Goal: Information Seeking & Learning: Learn about a topic

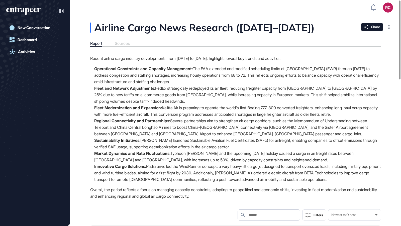
click at [126, 42] on div "Report Sources" at bounding box center [235, 44] width 290 height 6
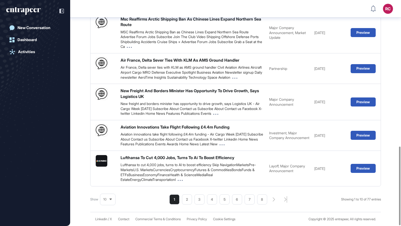
scroll to position [420, 0]
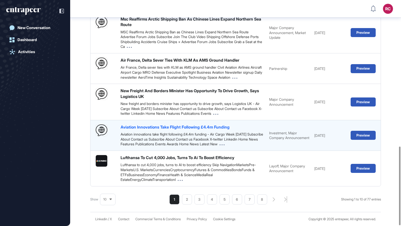
click at [220, 124] on div "Aviation Innovations Take Flight Following £4.4m Funding" at bounding box center [174, 127] width 109 height 6
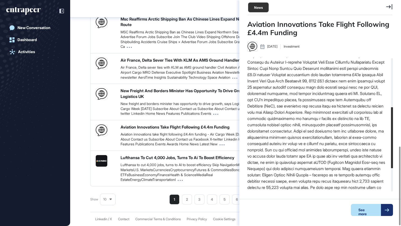
scroll to position [150, 0]
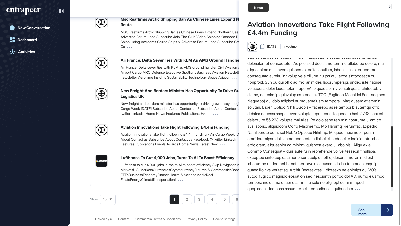
click at [361, 207] on div "See more" at bounding box center [365, 210] width 30 height 12
click at [136, 196] on div "Show 10 Showing 1 to 10 of 77 entries 1 2 3 4 5 6 7 8" at bounding box center [235, 199] width 290 height 10
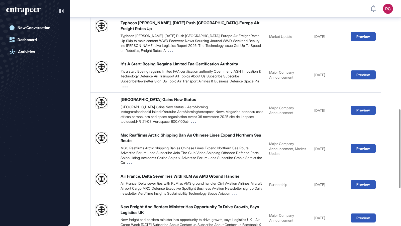
scroll to position [315, 0]
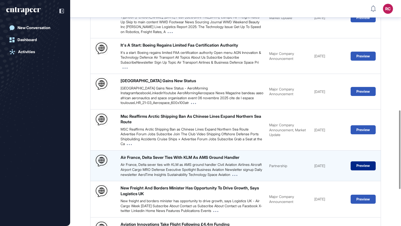
click at [362, 163] on button "Preview" at bounding box center [362, 165] width 25 height 9
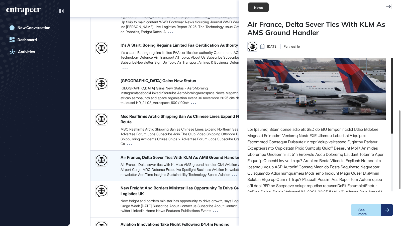
scroll to position [2, 0]
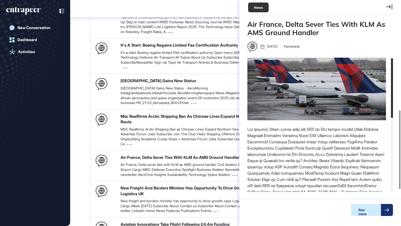
click at [380, 208] on div at bounding box center [386, 210] width 12 height 12
click at [83, 149] on div "Airline Cargo News Research (Sept 14–29, 2025) Report Sources Recent airline ca…" at bounding box center [235, 6] width 330 height 592
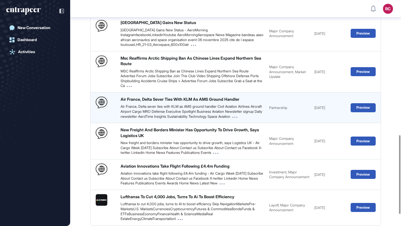
scroll to position [388, 0]
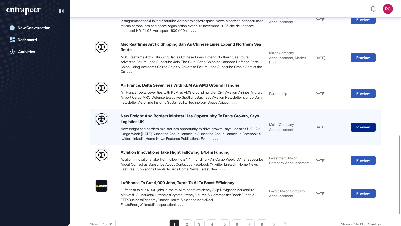
click at [365, 127] on button "Preview" at bounding box center [362, 126] width 25 height 9
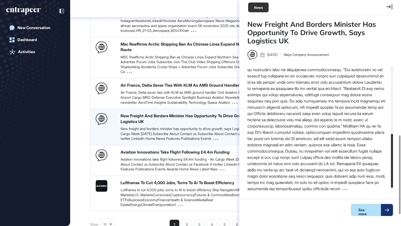
scroll to position [168, 0]
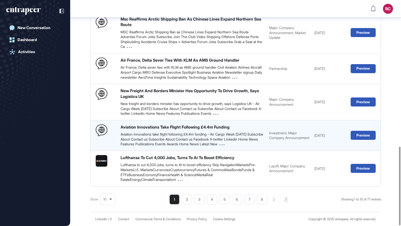
scroll to position [420, 0]
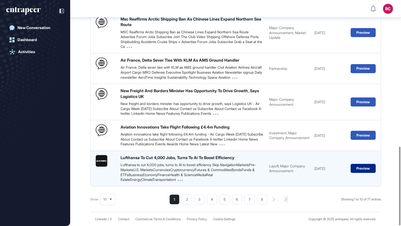
click at [367, 170] on button "Preview" at bounding box center [362, 168] width 25 height 9
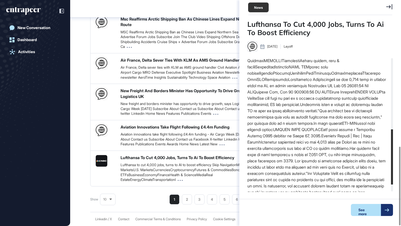
scroll to position [173, 0]
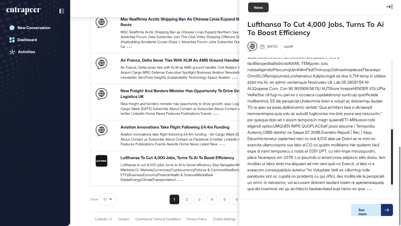
click at [383, 209] on div at bounding box center [386, 210] width 12 height 12
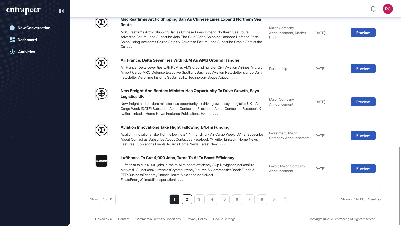
click at [182, 202] on li "2" at bounding box center [187, 199] width 10 height 10
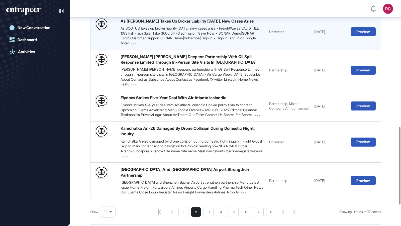
scroll to position [404, 0]
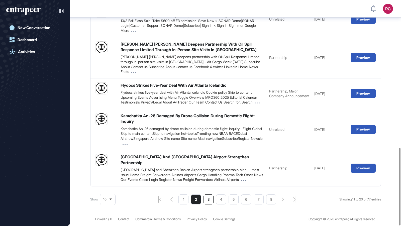
click at [204, 201] on li "3" at bounding box center [208, 199] width 10 height 10
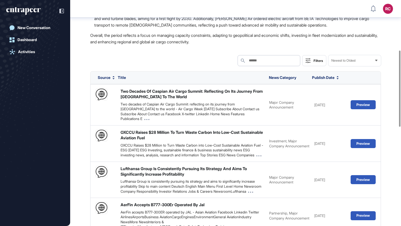
scroll to position [148, 0]
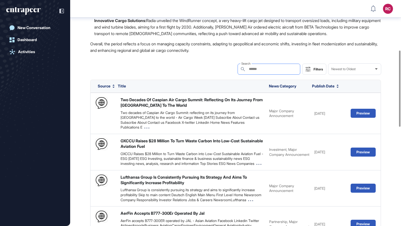
click at [267, 70] on input "text" at bounding box center [266, 69] width 36 height 4
type input "*****"
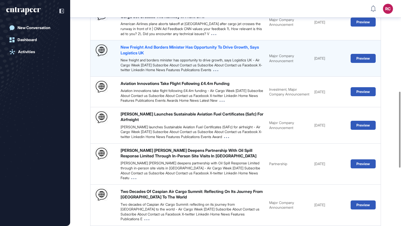
scroll to position [274, 0]
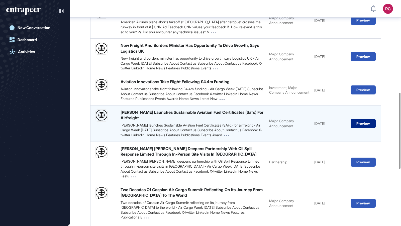
click at [362, 128] on button "Preview" at bounding box center [362, 123] width 25 height 9
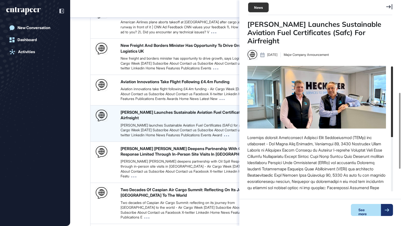
scroll to position [2, 0]
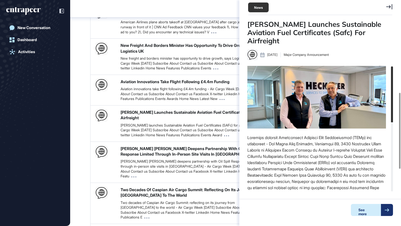
click at [378, 212] on div "See more" at bounding box center [365, 210] width 30 height 12
click at [78, 162] on div "Airline Cargo News Research (Sept 14–29, 2025) Report Sources Recent airline ca…" at bounding box center [235, 53] width 330 height 604
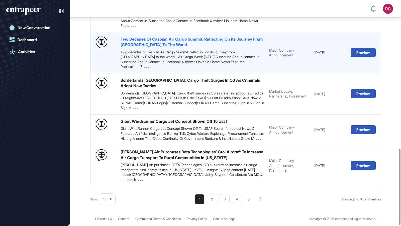
scroll to position [441, 0]
click at [139, 154] on div "Ryan Air Purchases Beta Technologies’ Ctol Aircraft To Increase Air Cargo Trans…" at bounding box center [191, 154] width 143 height 11
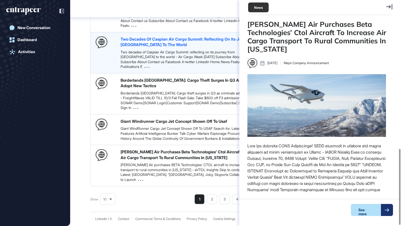
scroll to position [2, 0]
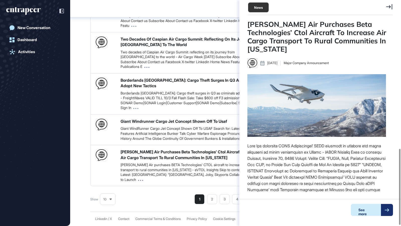
click at [379, 210] on div "See more" at bounding box center [365, 210] width 30 height 12
click at [155, 199] on div "Show 10 Showing 1 to 10 of 31 entries 1 2 3 4" at bounding box center [235, 199] width 290 height 10
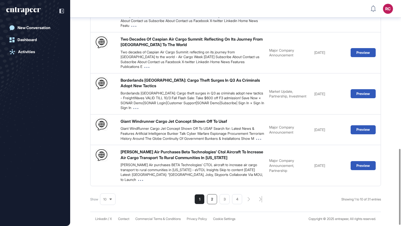
click at [212, 201] on li "2" at bounding box center [212, 199] width 10 height 10
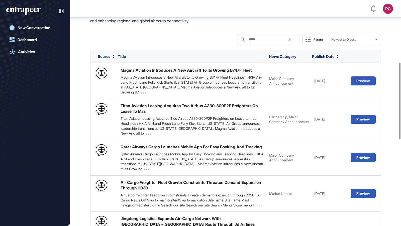
scroll to position [184, 0]
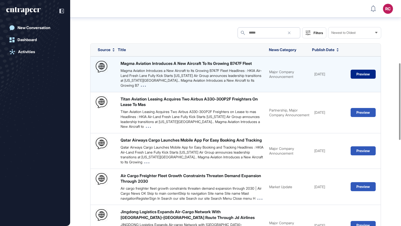
click at [362, 74] on button "Preview" at bounding box center [362, 74] width 25 height 9
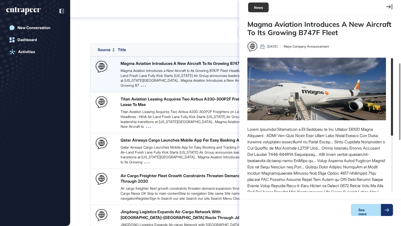
scroll to position [2, 0]
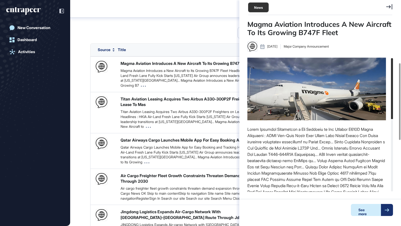
click at [374, 212] on div "See more" at bounding box center [365, 210] width 30 height 12
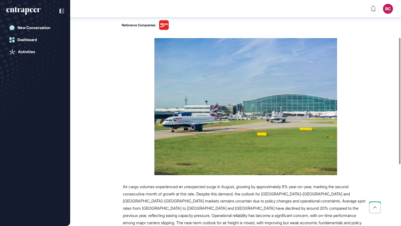
scroll to position [67, 0]
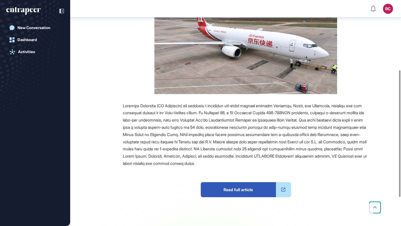
scroll to position [124, 0]
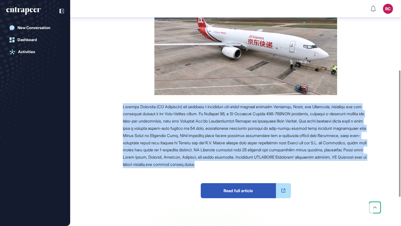
drag, startPoint x: 121, startPoint y: 105, endPoint x: 362, endPoint y: 166, distance: 248.7
click at [362, 166] on div "Source Reference Companies Read full article" at bounding box center [229, 127] width 277 height 271
copy span "Jingdong Logistics (JD Logistics) has launched a scheduled all-cargo service be…"
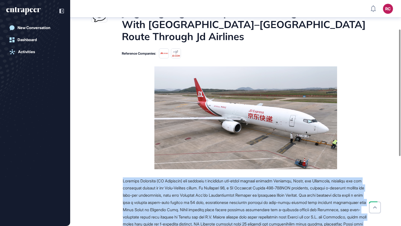
scroll to position [52, 0]
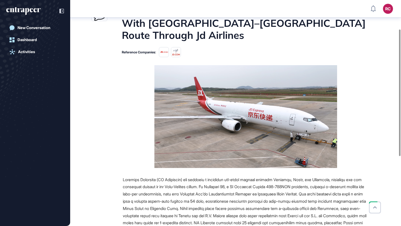
click at [318, 56] on div "Reference Companies:" at bounding box center [229, 52] width 277 height 10
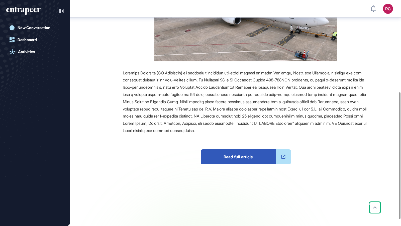
scroll to position [169, 0]
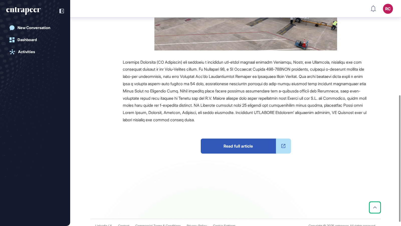
click at [241, 148] on span "Read full article" at bounding box center [238, 145] width 75 height 15
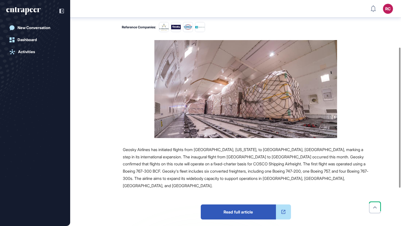
scroll to position [77, 0]
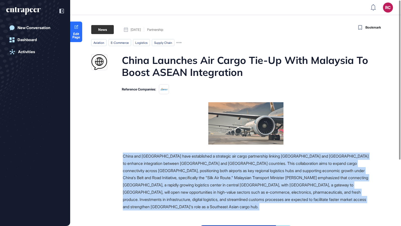
drag, startPoint x: 116, startPoint y: 156, endPoint x: 228, endPoint y: 212, distance: 124.5
click at [228, 212] on div "Source Reference Companies China and Malaysia have established a strategic air …" at bounding box center [229, 203] width 277 height 203
copy span "China and Malaysia have established a strategic air cargo partnership linking K…"
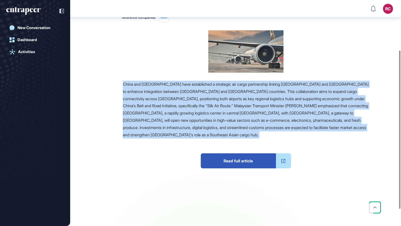
scroll to position [74, 0]
click at [242, 162] on span "Read full article" at bounding box center [238, 160] width 75 height 15
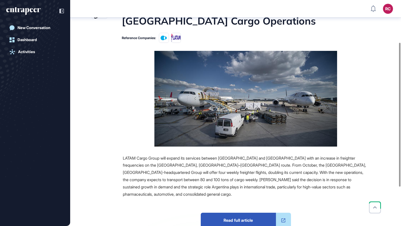
scroll to position [68, 0]
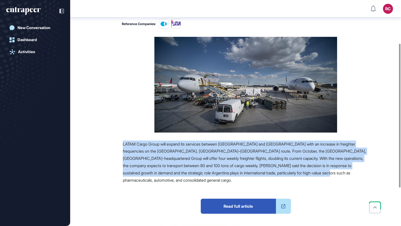
drag, startPoint x: 121, startPoint y: 143, endPoint x: 357, endPoint y: 173, distance: 238.5
click at [357, 173] on div "Source Reference Companies LATAM Cargo Group will expand its services between […" at bounding box center [229, 158] width 277 height 242
copy span "LATAM Cargo Group will expand its services between [GEOGRAPHIC_DATA] and [GEOGR…"
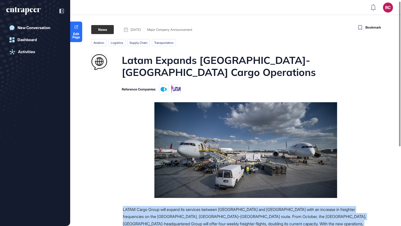
scroll to position [3, 0]
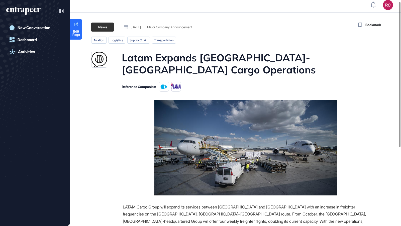
click at [294, 74] on h1 "Latam Expands [GEOGRAPHIC_DATA]-[GEOGRAPHIC_DATA] Cargo Operations" at bounding box center [245, 64] width 247 height 24
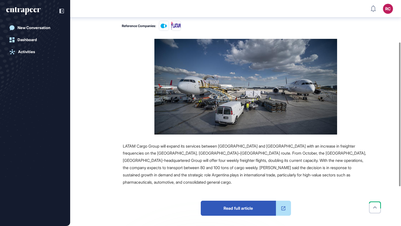
scroll to position [66, 0]
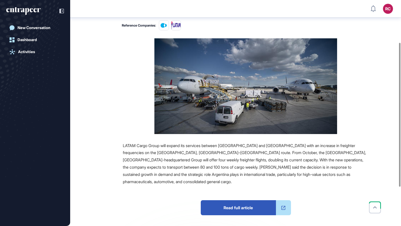
click at [259, 200] on span "Read full article" at bounding box center [238, 207] width 75 height 15
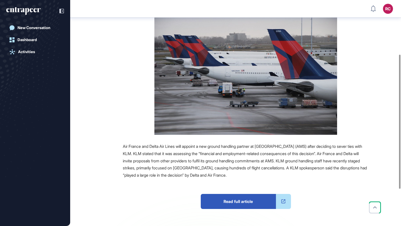
scroll to position [92, 0]
drag, startPoint x: 119, startPoint y: 142, endPoint x: 317, endPoint y: 173, distance: 200.7
click at [317, 173] on div "Source Reference Companies Air France and Delta Air Lines will appoint a new gr…" at bounding box center [229, 143] width 277 height 261
copy span "Air France and Delta Air Lines will appoint a new ground handling partner at Am…"
click at [340, 163] on div "Air France and Delta Air Lines will appoint a new ground handling partner at Am…" at bounding box center [246, 161] width 246 height 36
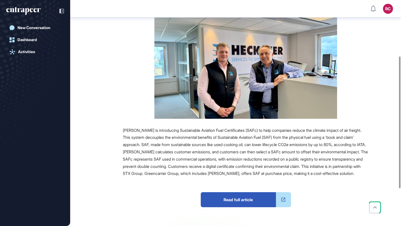
scroll to position [96, 0]
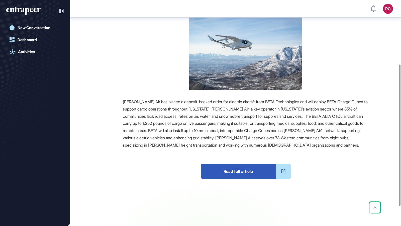
scroll to position [102, 0]
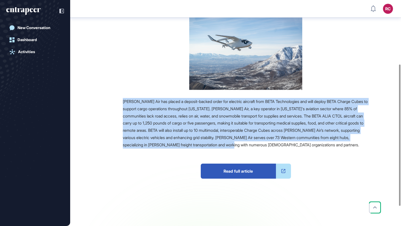
drag, startPoint x: 122, startPoint y: 101, endPoint x: 314, endPoint y: 147, distance: 197.8
click at [314, 147] on div "Source Reference Companies +1 Ryan Air has placed a deposit-backed order for el…" at bounding box center [229, 129] width 277 height 229
copy span "Ryan Air has placed a deposit-backed order for electric aircraft from BETA Tech…"
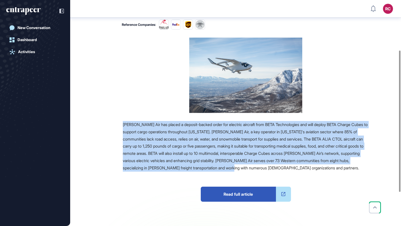
scroll to position [80, 0]
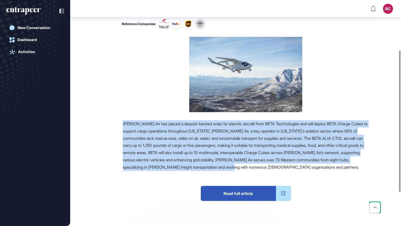
click at [238, 194] on span "Read full article" at bounding box center [238, 193] width 75 height 15
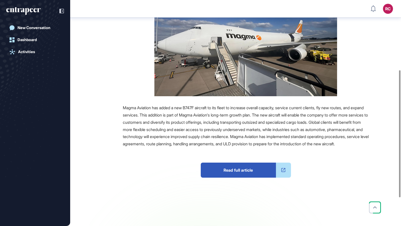
scroll to position [139, 0]
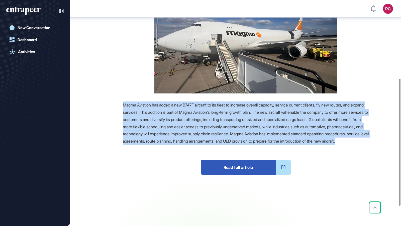
drag, startPoint x: 219, startPoint y: 148, endPoint x: 117, endPoint y: 105, distance: 111.3
click at [117, 105] on div "Source Reference Companies Magma Aviation has added a new B747F aircraft to its…" at bounding box center [229, 103] width 277 height 274
copy span "Magma Aviation has added a new B747F aircraft to its fleet to increase overall …"
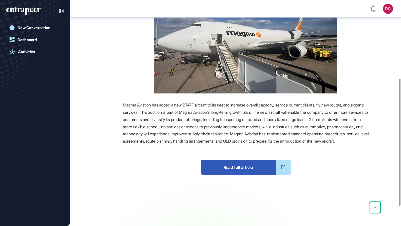
click at [356, 109] on div "Magma Aviation has added a new B747F aircraft to its fleet to increase overall …" at bounding box center [246, 122] width 246 height 43
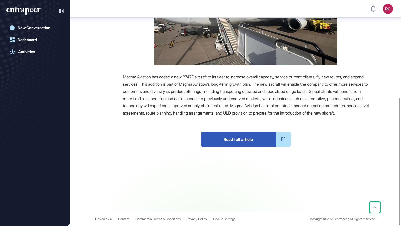
scroll to position [174, 0]
click at [247, 139] on span "Read full article" at bounding box center [238, 139] width 75 height 15
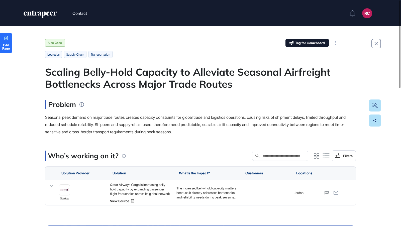
scroll to position [15, 0]
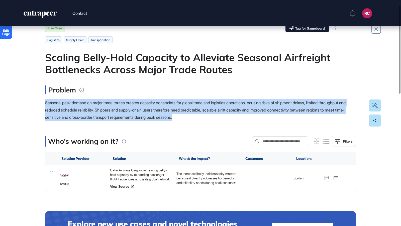
drag, startPoint x: 42, startPoint y: 101, endPoint x: 222, endPoint y: 119, distance: 180.3
copy span "Seasonal peak demand on major trade routes creates capacity constraints for glo…"
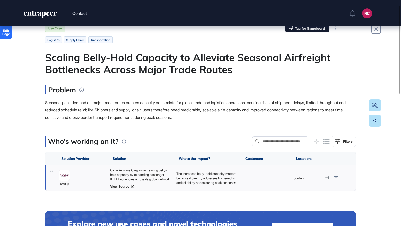
click at [151, 172] on div "Qatar Airways Cargo is increasing belly-hold capacity by expanding passenger fl…" at bounding box center [140, 175] width 61 height 14
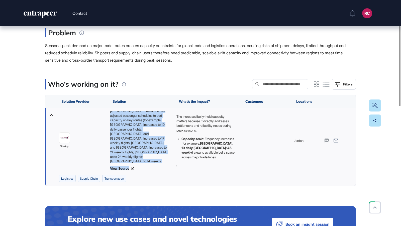
scroll to position [70, 0]
drag, startPoint x: 110, startPoint y: 112, endPoint x: 162, endPoint y: 160, distance: 70.7
click at [162, 160] on div "Qatar Airways Cargo is increasing belly-hold capacity by expanding passenger fl…" at bounding box center [140, 137] width 61 height 53
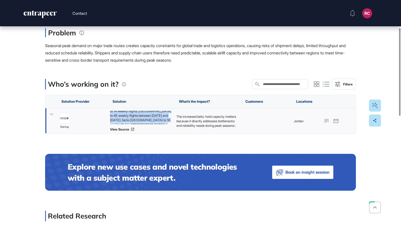
copy div "Qatar Airways Cargo is increasing belly-hold capacity by expanding passenger fl…"
click at [122, 131] on div "Qatar Airways Cargo is increasing belly-hold capacity by expanding passenger fl…" at bounding box center [140, 121] width 66 height 26
click at [121, 129] on link "View Source" at bounding box center [140, 129] width 61 height 4
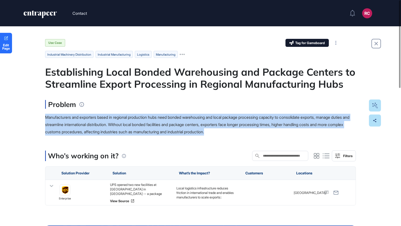
drag, startPoint x: 45, startPoint y: 116, endPoint x: 280, endPoint y: 135, distance: 235.1
click at [280, 135] on div "Manufacturers and exporters based in regional production hubs need bonded wareh…" at bounding box center [200, 125] width 310 height 22
copy span "Manufacturers and exporters based in regional production hubs need bonded wareh…"
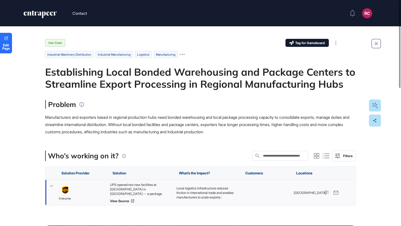
click at [135, 191] on div "UPS opened two new facilities at [GEOGRAPHIC_DATA] in [GEOGRAPHIC_DATA] -- a pa…" at bounding box center [140, 189] width 61 height 14
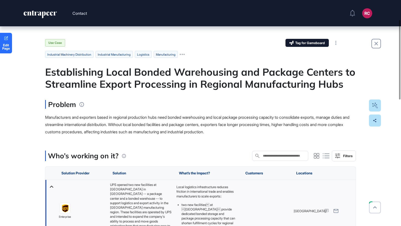
scroll to position [65, 0]
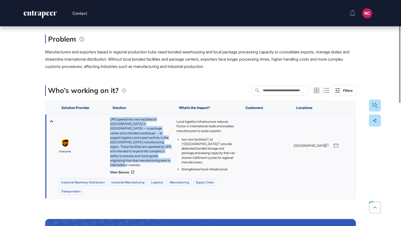
drag, startPoint x: 110, startPoint y: 118, endPoint x: 156, endPoint y: 163, distance: 64.6
click at [156, 163] on div "UPS opened two new facilities at [GEOGRAPHIC_DATA] in [GEOGRAPHIC_DATA] -- a pa…" at bounding box center [140, 142] width 61 height 50
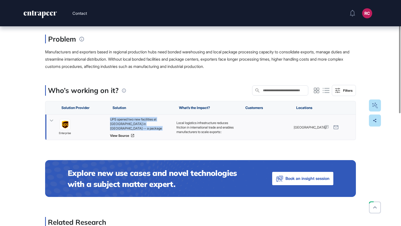
copy div "UPS opened two new facilities at [GEOGRAPHIC_DATA] in [GEOGRAPHIC_DATA] -- a pa…"
click at [124, 135] on link "View Source" at bounding box center [140, 135] width 61 height 4
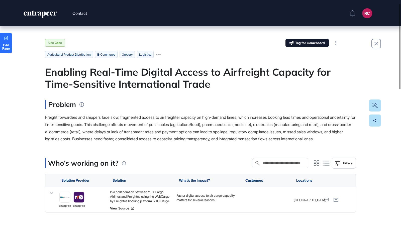
scroll to position [12, 0]
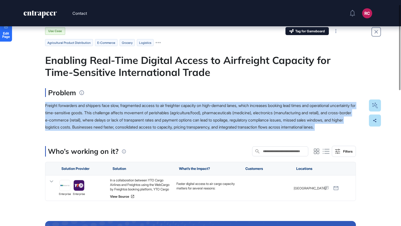
drag, startPoint x: 45, startPoint y: 103, endPoint x: 109, endPoint y: 138, distance: 73.0
copy main "Freight forwarders and shippers face slow, fragmented access to air freighter c…"
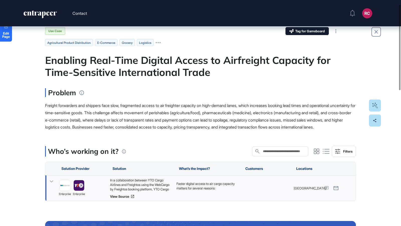
click at [130, 187] on div "In a collaboration between YTO Cargo Airlines and Freightos using the WebCargo …" at bounding box center [140, 185] width 61 height 14
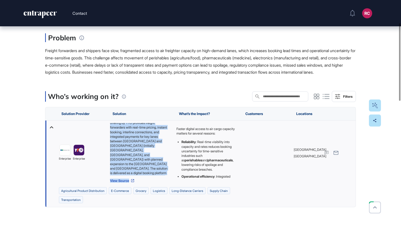
scroll to position [52, 0]
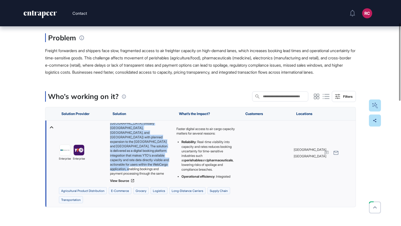
drag, startPoint x: 109, startPoint y: 131, endPoint x: 154, endPoint y: 180, distance: 66.3
click at [154, 180] on div "In a collaboration between YTO Cargo Airlines and Freightos using the WebCargo …" at bounding box center [140, 152] width 66 height 65
copy div "In a collaboration between YTO Cargo Airlines and Freightos using the WebCargo …"
click at [123, 182] on link "View Source" at bounding box center [140, 180] width 61 height 4
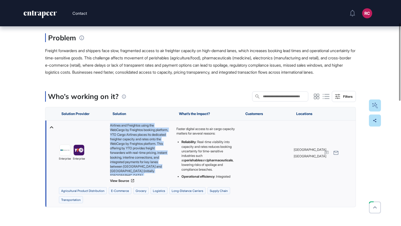
scroll to position [0, 0]
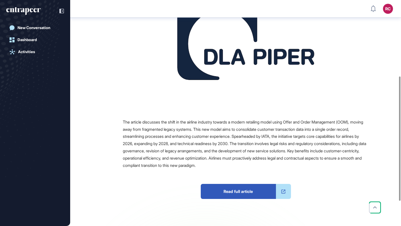
scroll to position [141, 0]
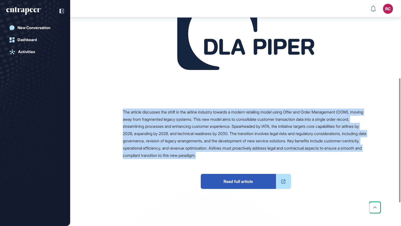
drag, startPoint x: 121, startPoint y: 110, endPoint x: 299, endPoint y: 157, distance: 183.6
click at [299, 157] on div "Source Reference Companies The article discusses the shift in the airline indus…" at bounding box center [229, 108] width 277 height 290
copy span "The article discusses the shift in the airline industry towards a modern retail…"
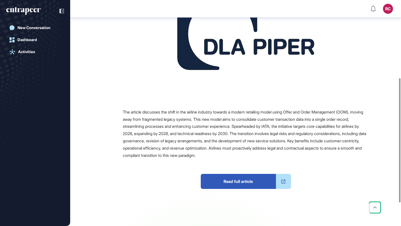
click at [233, 122] on div "The article discusses the shift in the airline industry towards a modern retail…" at bounding box center [246, 133] width 246 height 51
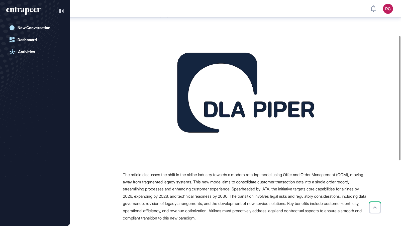
scroll to position [140, 0]
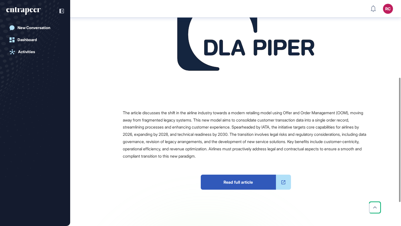
click at [244, 184] on span "Read full article" at bounding box center [238, 181] width 75 height 15
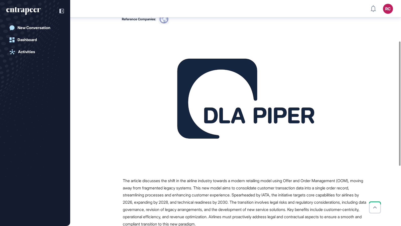
scroll to position [72, 0]
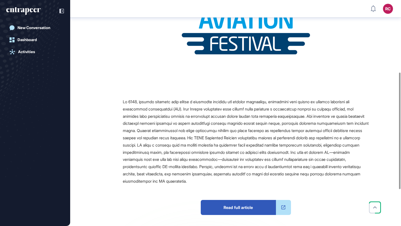
scroll to position [146, 0]
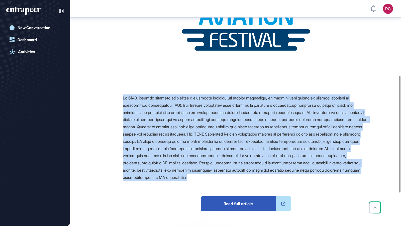
drag, startPoint x: 120, startPoint y: 96, endPoint x: 306, endPoint y: 178, distance: 203.6
click at [306, 178] on div "Source Reference Companies Read full article" at bounding box center [229, 117] width 277 height 318
copy span "Lo 6773, ipsumdo sitametc adip elitse d eiusmodte incididu utl etdolor magnaali…"
click at [234, 202] on span "Read full article" at bounding box center [238, 203] width 75 height 15
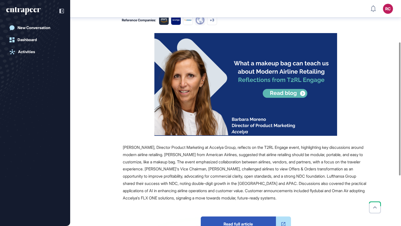
scroll to position [72, 0]
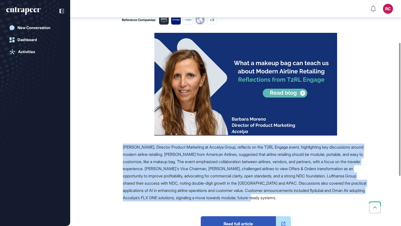
drag, startPoint x: 121, startPoint y: 145, endPoint x: 367, endPoint y: 196, distance: 251.7
click at [367, 196] on div "Source Reference Companies +4 Read full article" at bounding box center [229, 164] width 277 height 263
copy span "Barbara Moreno, Director Product Marketing at Accelya Group, reflects on the T2…"
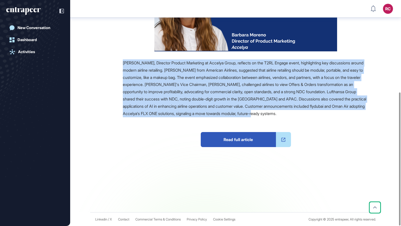
scroll to position [156, 0]
click at [234, 142] on span "Read full article" at bounding box center [238, 139] width 75 height 15
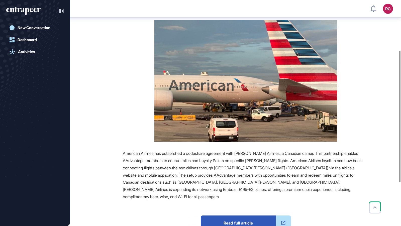
scroll to position [86, 0]
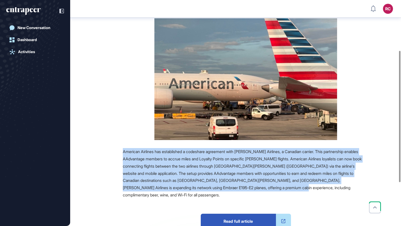
drag, startPoint x: 123, startPoint y: 150, endPoint x: 334, endPoint y: 189, distance: 214.7
click at [334, 189] on div "American Airlines has established a codeshare agreement with Porter Airlines, a…" at bounding box center [246, 173] width 246 height 51
copy span "American Airlines has established a codeshare agreement with Porter Airlines, a…"
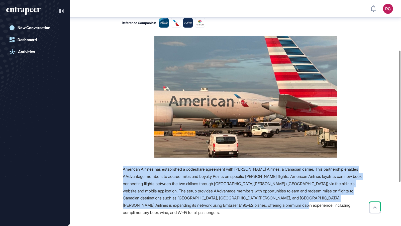
scroll to position [49, 0]
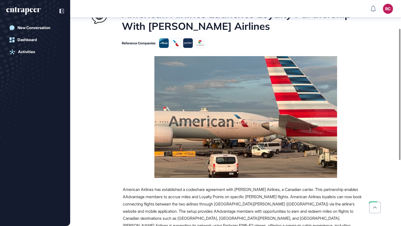
click at [363, 93] on figure at bounding box center [246, 117] width 246 height 122
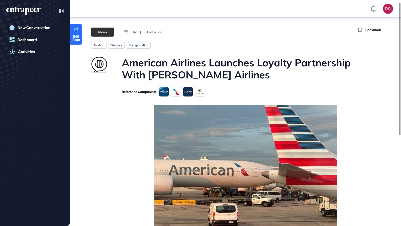
scroll to position [161, 0]
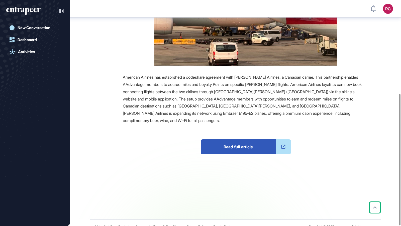
click at [248, 139] on span "Read full article" at bounding box center [238, 146] width 75 height 15
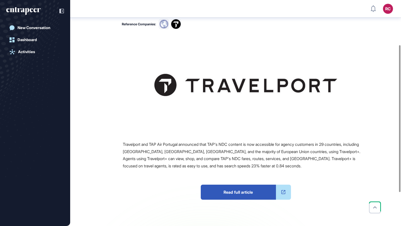
scroll to position [69, 0]
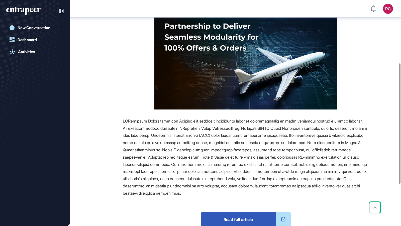
scroll to position [118, 0]
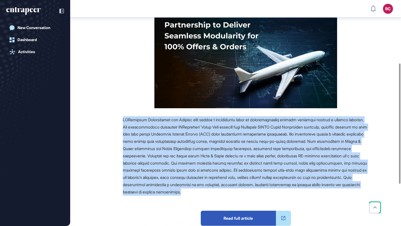
drag, startPoint x: 122, startPoint y: 117, endPoint x: 331, endPoint y: 194, distance: 223.0
click at [331, 194] on div "Source Reference Companies Read full article" at bounding box center [229, 139] width 277 height 304
copy span "LORemipsum Dolorsitamet con Adipisc elit seddoe t incididuntu labor et dolorema…"
click at [357, 111] on div "Source Reference Companies Read full article" at bounding box center [229, 139] width 277 height 304
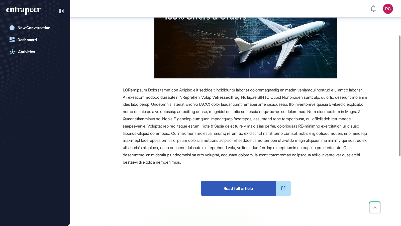
scroll to position [197, 0]
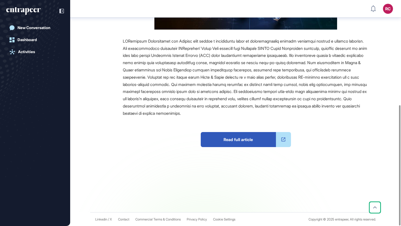
click at [259, 136] on span "Read full article" at bounding box center [238, 139] width 75 height 15
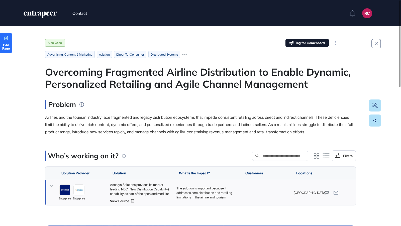
click at [142, 196] on div "Accelya Solutions provides its market-leading NDC (New Distribution Capability)…" at bounding box center [140, 189] width 61 height 14
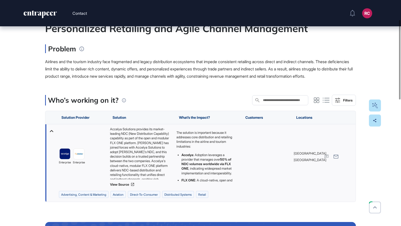
scroll to position [62, 0]
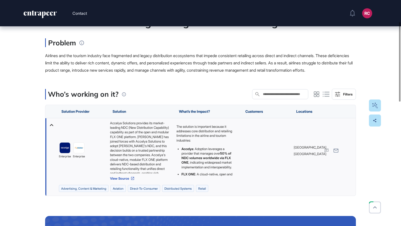
click at [124, 180] on link "View Source" at bounding box center [140, 178] width 61 height 4
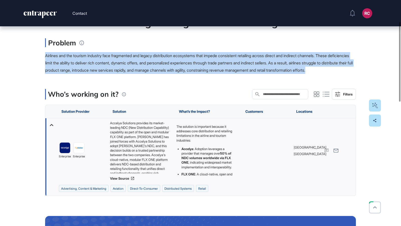
drag, startPoint x: 45, startPoint y: 54, endPoint x: 95, endPoint y: 76, distance: 54.4
click at [95, 74] on div "Airlines and the tourism industry face fragmented and legacy distribution ecosy…" at bounding box center [200, 63] width 310 height 22
copy span "Airlines and the tourism industry face fragmented and legacy distribution ecosy…"
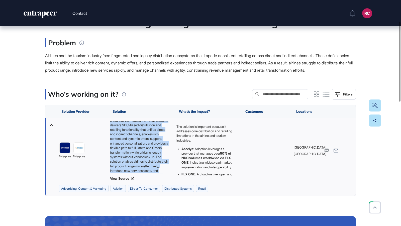
scroll to position [57, 0]
drag, startPoint x: 109, startPoint y: 129, endPoint x: 149, endPoint y: 176, distance: 61.7
click at [149, 176] on div "Accelya Solutions provides its market-leading NDC (New Distribution Capability)…" at bounding box center [140, 150] width 66 height 65
copy div "Accelya Solutions provides its market-leading NDC (New Distribution Capability)…"
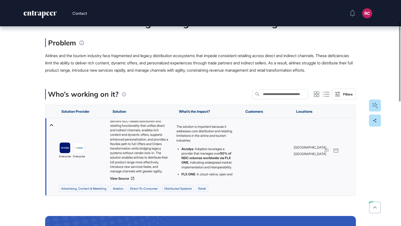
click at [188, 74] on div "Airlines and the tourism industry face fragmented and legacy distribution ecosy…" at bounding box center [200, 63] width 310 height 22
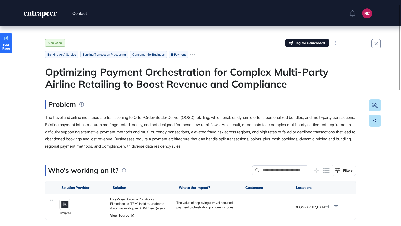
scroll to position [54, 0]
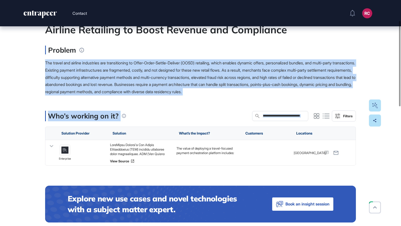
drag, startPoint x: 45, startPoint y: 61, endPoint x: 351, endPoint y: 97, distance: 308.4
drag, startPoint x: 43, startPoint y: 60, endPoint x: 312, endPoint y: 93, distance: 270.5
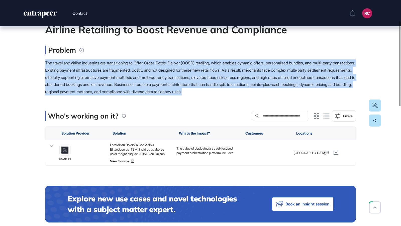
copy span "The travel and airline industries are transitioning to Offer-Order-Settle-Deliv…"
click at [141, 149] on div at bounding box center [140, 149] width 61 height 14
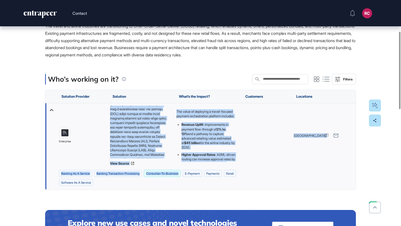
scroll to position [116, 0]
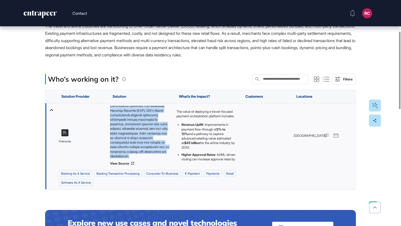
drag, startPoint x: 110, startPoint y: 107, endPoint x: 160, endPoint y: 154, distance: 69.2
click at [160, 154] on div at bounding box center [140, 132] width 61 height 53
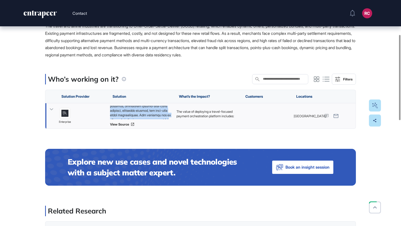
copy div "CellPoint Digital's One Source Orchestration (OSO) platform addresses these req…"
click at [125, 125] on link "View Source" at bounding box center [140, 124] width 61 height 4
